Goal: Find specific page/section: Find specific page/section

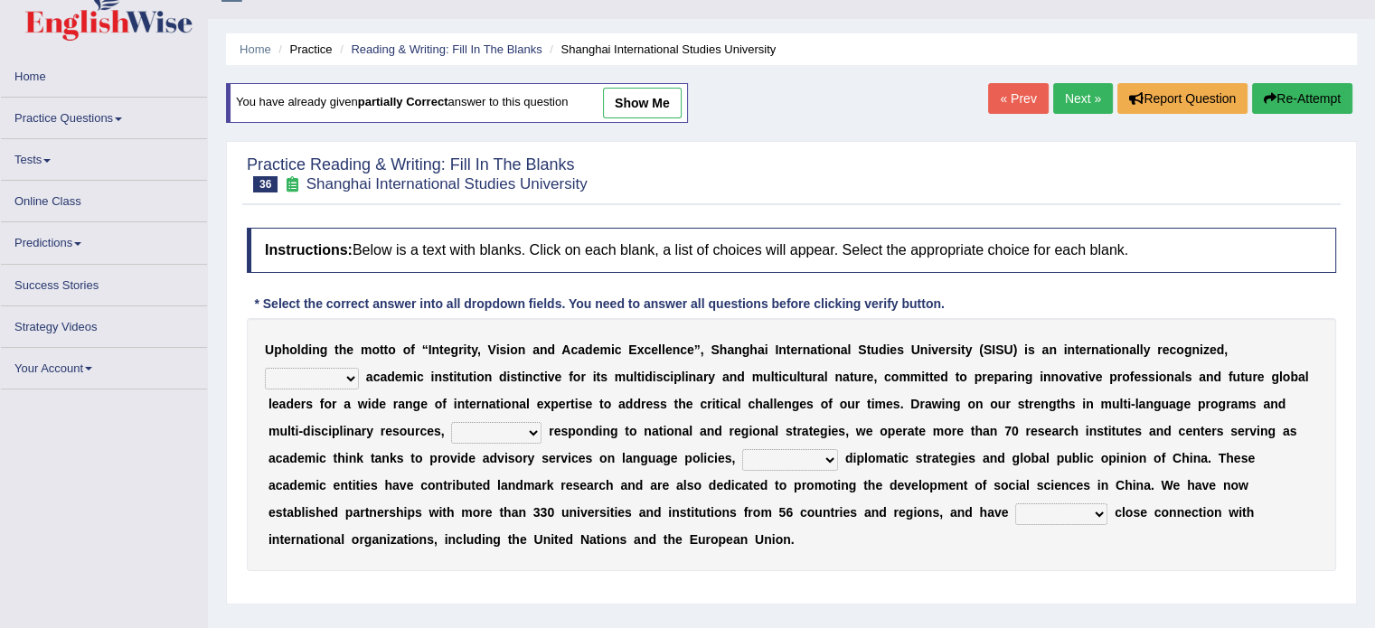
scroll to position [29, 0]
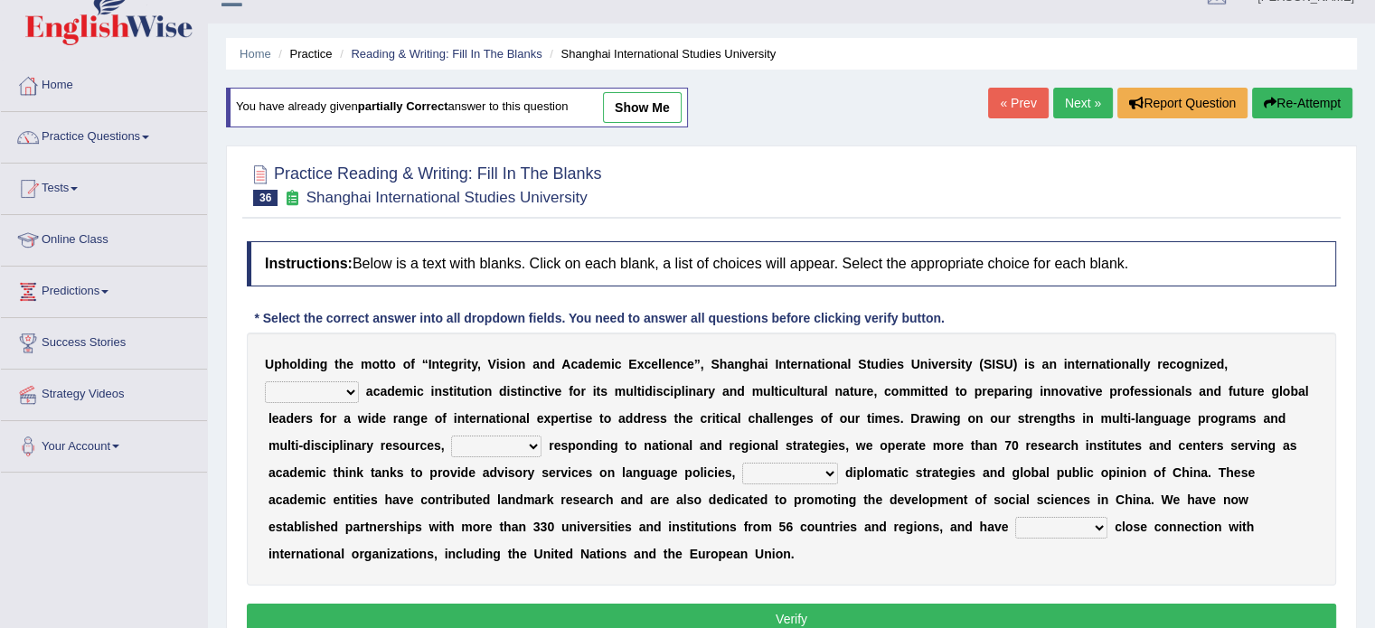
click at [69, 241] on link "Online Class" at bounding box center [104, 237] width 206 height 45
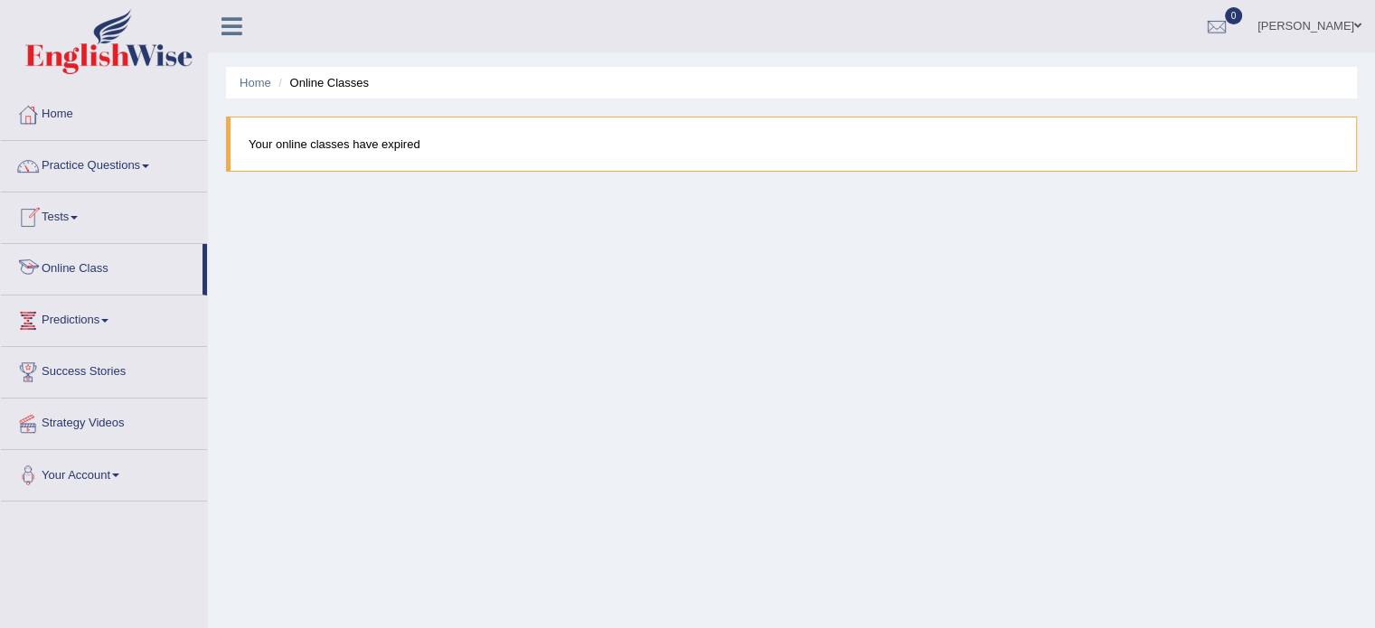
click at [108, 270] on link "Online Class" at bounding box center [102, 266] width 202 height 45
